Goal: Transaction & Acquisition: Purchase product/service

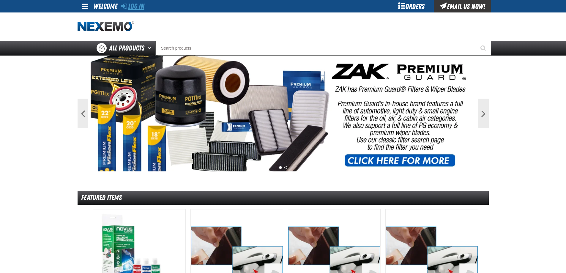
click at [129, 4] on link "Log In" at bounding box center [132, 6] width 23 height 8
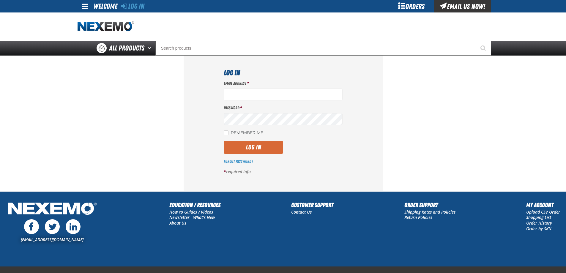
type input "ttenczar@vtaig.com"
click at [248, 148] on button "Log In" at bounding box center [253, 147] width 59 height 13
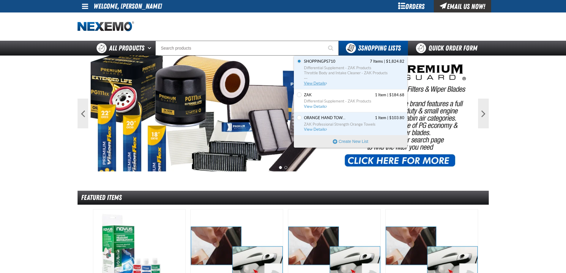
click at [320, 82] on span "View Details" at bounding box center [316, 83] width 24 height 4
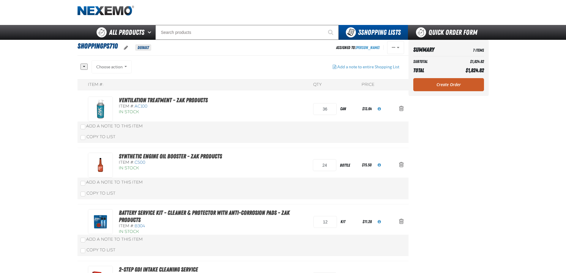
scroll to position [30, 0]
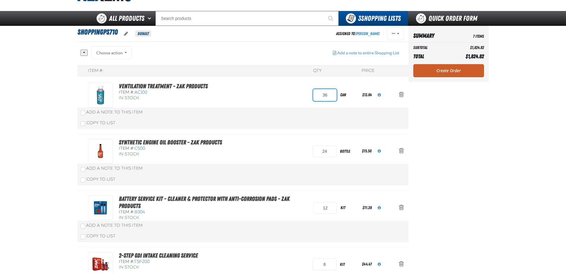
drag, startPoint x: 329, startPoint y: 95, endPoint x: 322, endPoint y: 96, distance: 7.2
click at [322, 96] on input "36" at bounding box center [324, 95] width 23 height 12
type input "12"
click at [348, 140] on div "Item #: QTY Price Ventilation Treatment - ZAK Products Item #: AC100 In Stock 1…" at bounding box center [243, 268] width 331 height 407
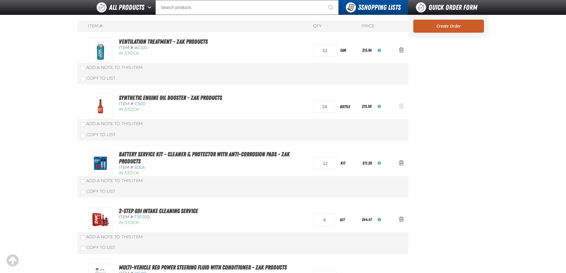
click at [401, 106] on span "Action Remove Synthetic Engine Oil Booster - ZAK Products from ShoppingPS710" at bounding box center [401, 106] width 5 height 6
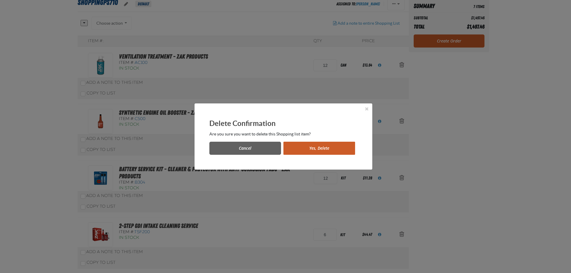
click at [319, 147] on button "Yes, Delete" at bounding box center [319, 148] width 72 height 13
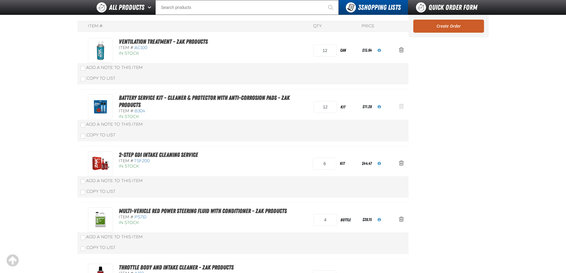
scroll to position [59, 0]
click at [400, 106] on span "Action Remove Battery Service Kit - Cleaner &amp; Protector with Anti-Corrosion…" at bounding box center [401, 106] width 5 height 6
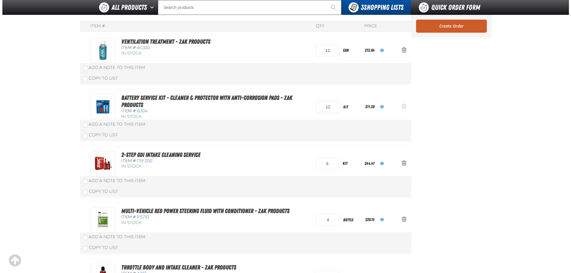
scroll to position [0, 0]
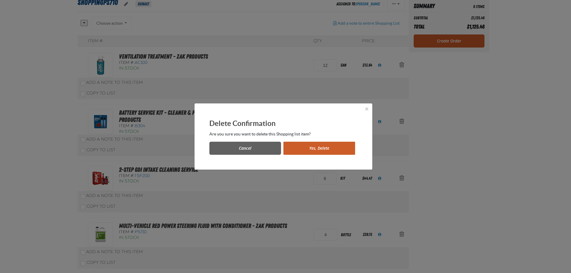
click at [333, 148] on button "Yes, Delete" at bounding box center [319, 148] width 72 height 13
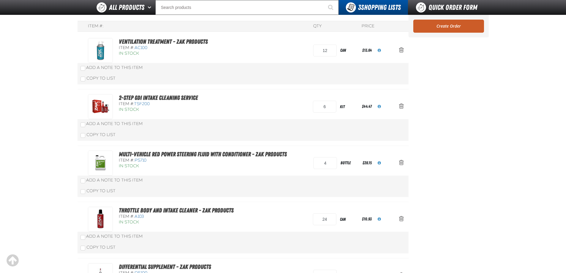
scroll to position [59, 0]
click at [400, 106] on span "Action Remove 2-Step GDI Intake Cleaning Service from ShoppingPS710" at bounding box center [401, 106] width 5 height 6
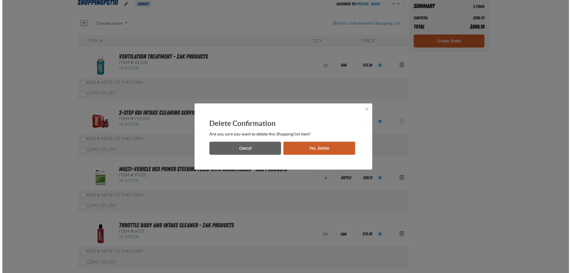
scroll to position [0, 0]
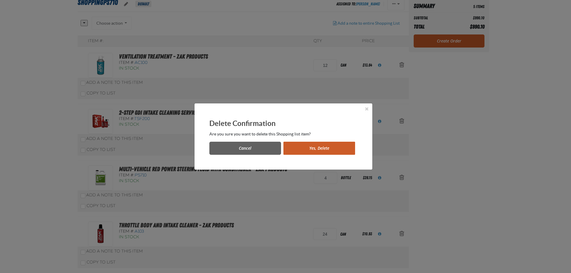
click at [342, 148] on button "Yes, Delete" at bounding box center [319, 148] width 72 height 13
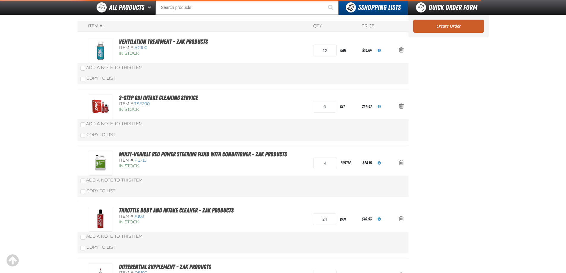
scroll to position [89, 0]
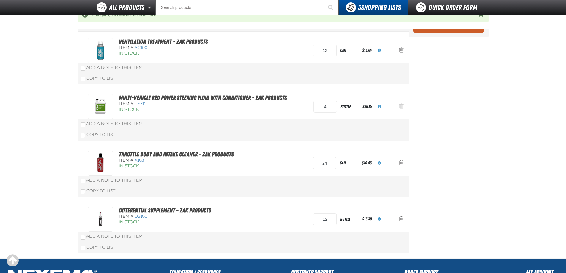
click at [400, 105] on span "Action Remove Multi-Vehicle Red Power Steering Fluid with Conditioner - ZAK Pro…" at bounding box center [401, 106] width 5 height 6
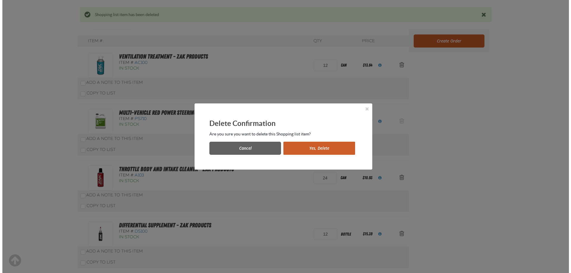
scroll to position [0, 0]
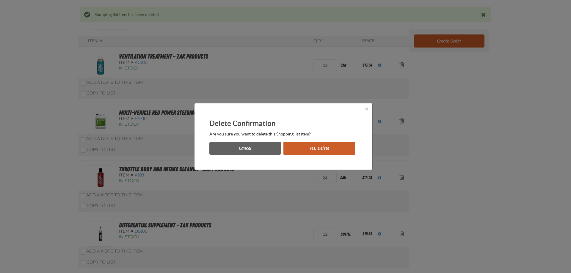
click at [335, 147] on button "Yes, Delete" at bounding box center [319, 148] width 72 height 13
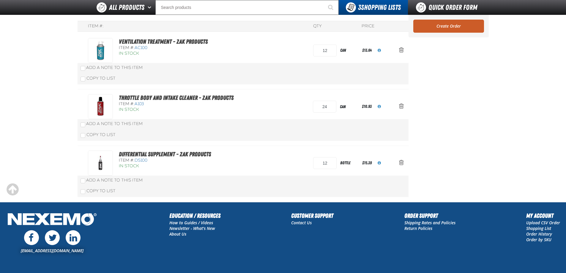
scroll to position [59, 0]
click at [402, 106] on span "Action Remove Throttle Body and Intake Cleaner - ZAK Products from ShoppingPS710" at bounding box center [401, 106] width 5 height 6
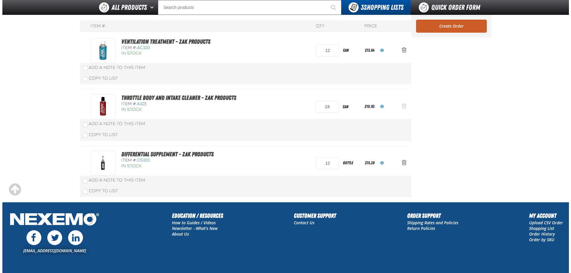
scroll to position [0, 0]
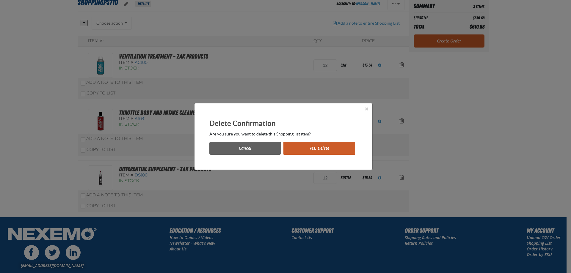
click at [336, 150] on button "Yes, Delete" at bounding box center [319, 148] width 72 height 13
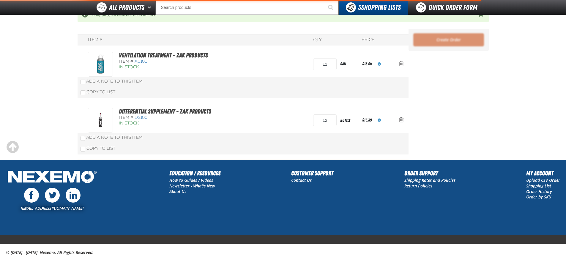
scroll to position [75, 0]
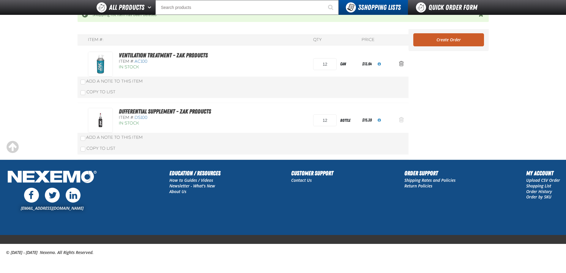
click at [402, 119] on span "Action Remove Differential Supplement - ZAK Products from ShoppingPS710" at bounding box center [401, 120] width 5 height 6
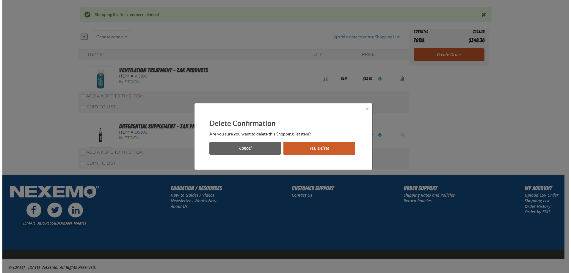
scroll to position [0, 0]
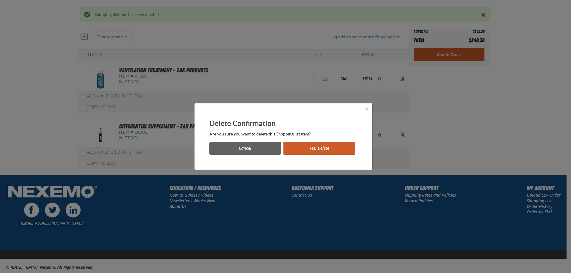
click at [332, 150] on button "Yes, Delete" at bounding box center [319, 148] width 72 height 13
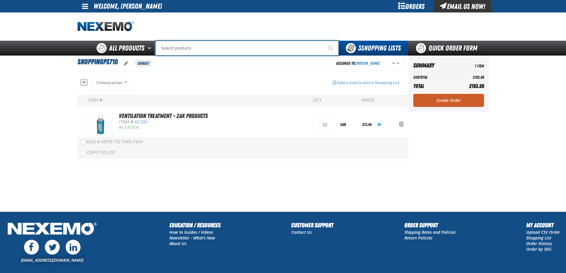
click at [197, 49] on input "Search" at bounding box center [246, 48] width 183 height 15
type input "R"
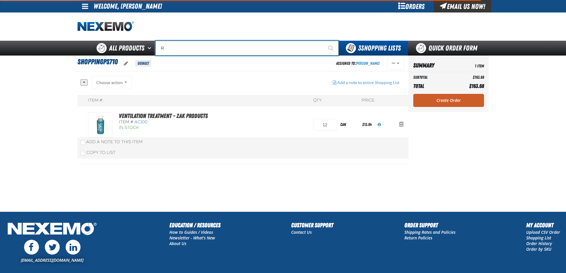
type input "ROADSIDE R"
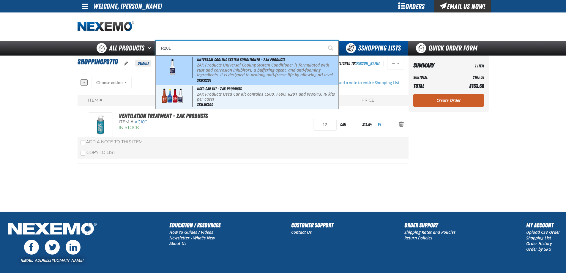
click at [204, 63] on p "ZAK Products Universal Cooling System Conditioner is formulated with rust and c…" at bounding box center [267, 75] width 140 height 25
type input "Universal Cooling System Conditioner - ZAK Products"
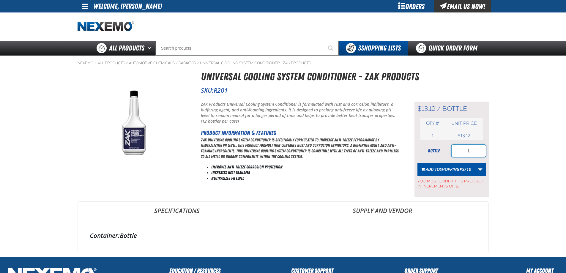
click at [475, 149] on input "1" at bounding box center [469, 151] width 34 height 12
type input "12"
click at [443, 170] on span "ShoppingPS710" at bounding box center [456, 169] width 32 height 6
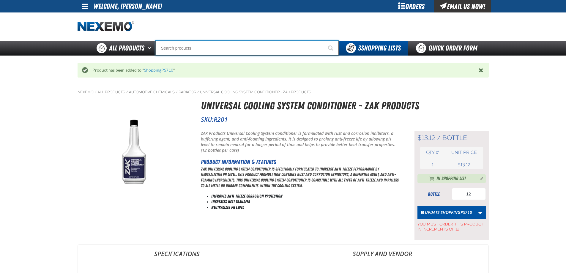
click at [177, 48] on input "Search" at bounding box center [246, 48] width 183 height 15
type input "D"
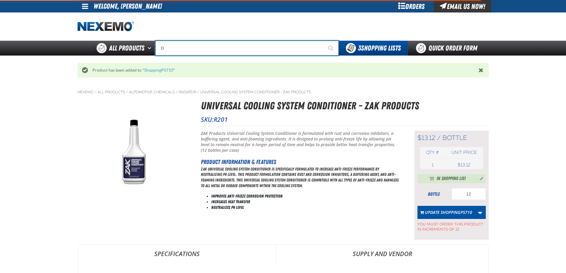
type input "D Alkaline Battery 1.5 Volt (ph)"
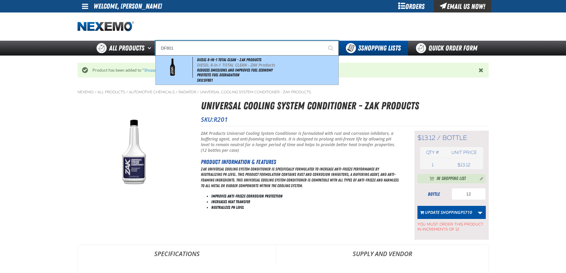
click at [202, 66] on p "DIESEL 8-in-1 TOTAL CLEAN - ZAK Products" at bounding box center [267, 65] width 140 height 5
type input "DIESEL 8-in-1 TOTAL CLEAN - ZAK Products"
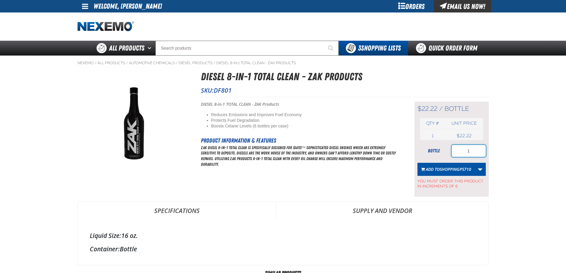
drag, startPoint x: 470, startPoint y: 150, endPoint x: 454, endPoint y: 152, distance: 16.5
click at [454, 152] on input "1" at bounding box center [469, 151] width 34 height 12
type input "6"
click at [440, 168] on span "ShoppingPS710" at bounding box center [456, 169] width 32 height 6
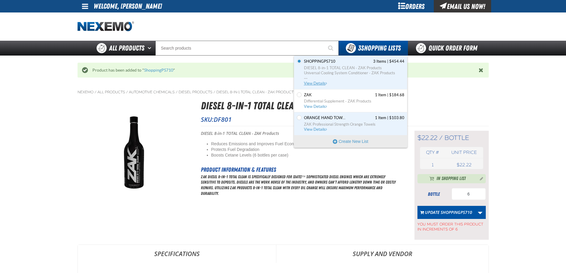
click at [318, 84] on span "View Details" at bounding box center [316, 83] width 24 height 4
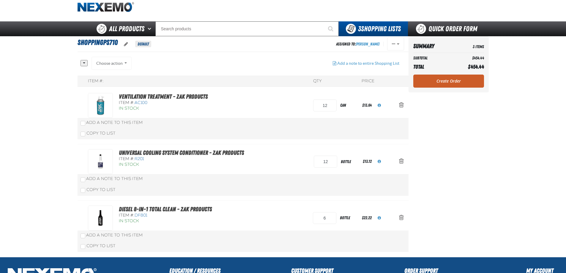
scroll to position [30, 0]
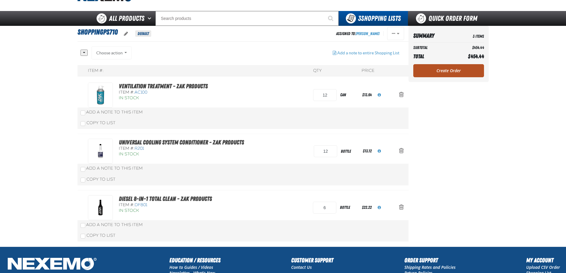
click at [443, 71] on link "Create Order" at bounding box center [448, 70] width 71 height 13
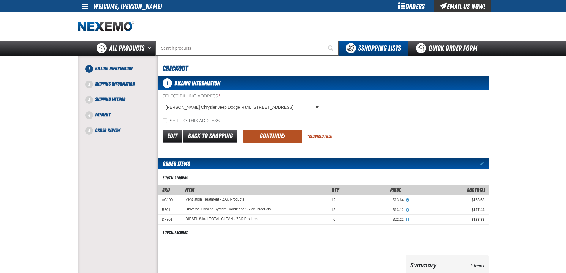
click at [271, 136] on button "Continue" at bounding box center [272, 136] width 59 height 13
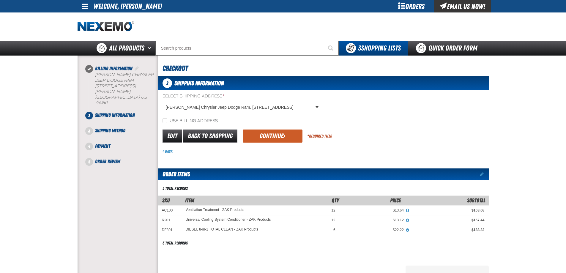
click at [271, 136] on button "Continue" at bounding box center [272, 136] width 59 height 13
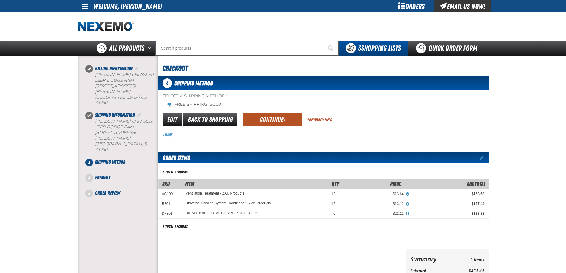
click at [270, 120] on button "Continue" at bounding box center [272, 119] width 59 height 13
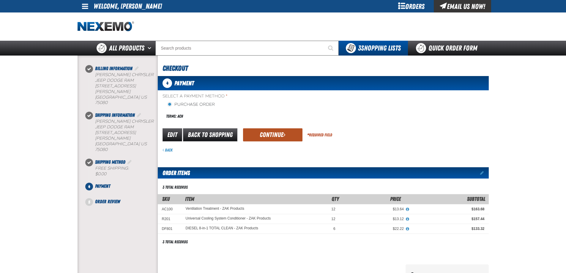
click at [263, 133] on button "Continue" at bounding box center [272, 134] width 59 height 13
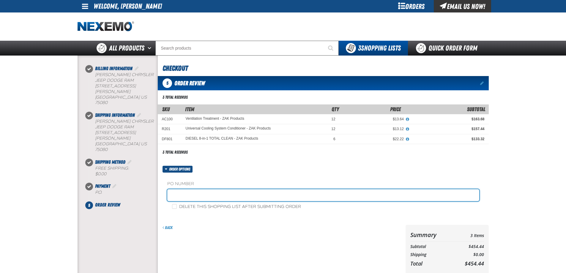
click at [218, 200] on input "text" at bounding box center [323, 195] width 312 height 12
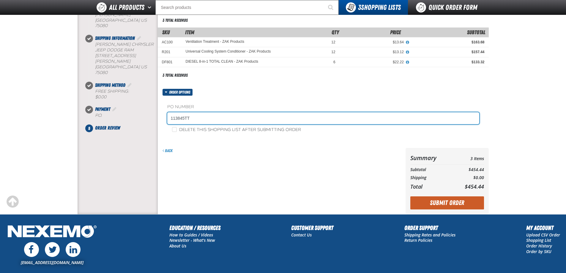
scroll to position [89, 0]
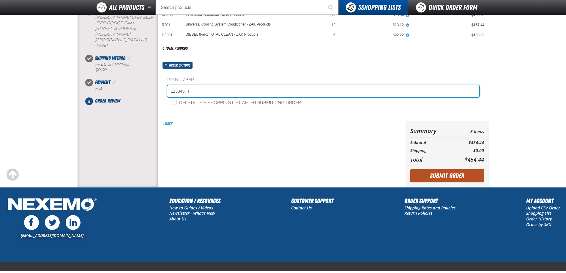
type input "113845TT"
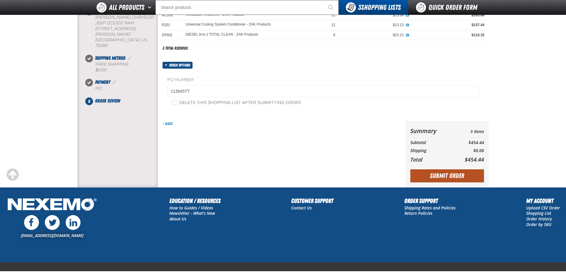
click at [447, 176] on button "Submit Order" at bounding box center [447, 175] width 74 height 13
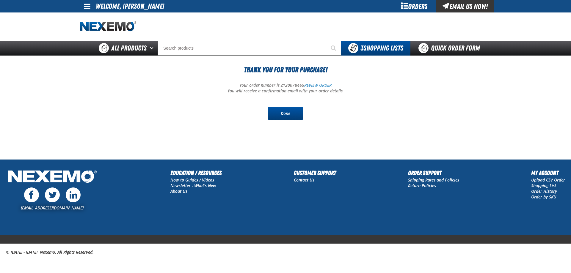
click at [289, 114] on link "Done" at bounding box center [285, 113] width 36 height 13
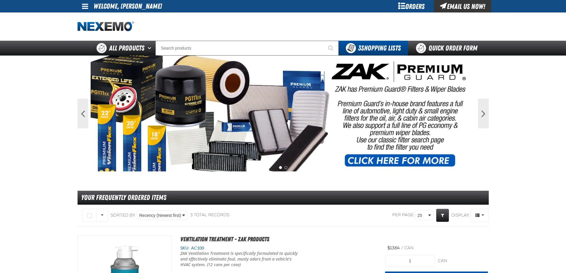
click at [82, 7] on span at bounding box center [85, 6] width 6 height 7
click at [92, 29] on link "Sign Out Sign Out" at bounding box center [90, 29] width 20 height 6
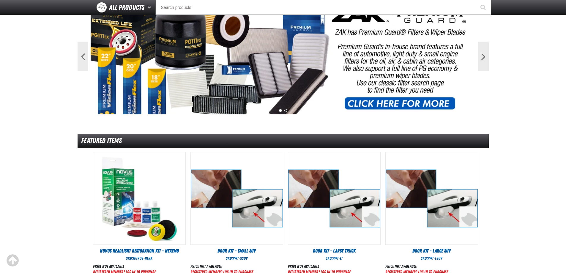
scroll to position [59, 0]
